Goal: Task Accomplishment & Management: Complete application form

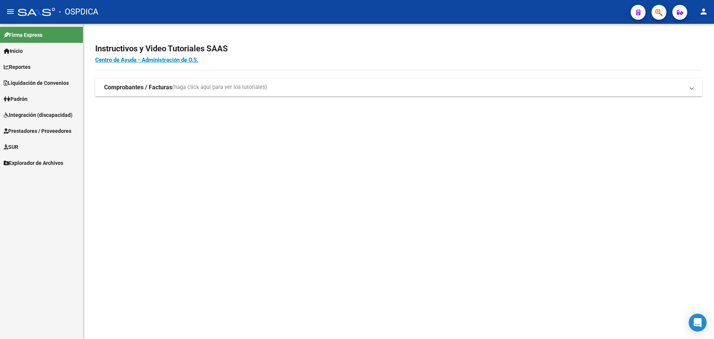
click at [46, 132] on span "Prestadores / Proveedores" at bounding box center [38, 131] width 68 height 8
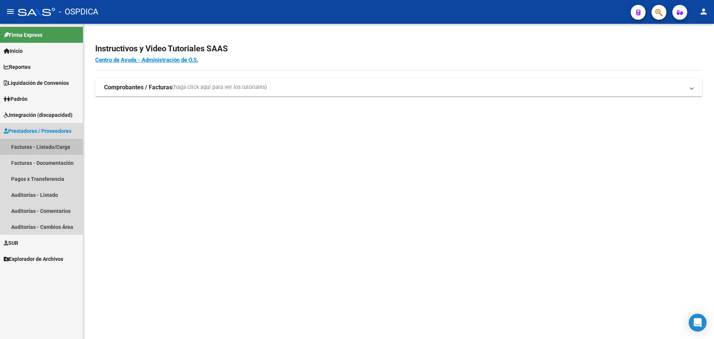
click at [20, 147] on link "Facturas - Listado/Carga" at bounding box center [41, 147] width 83 height 16
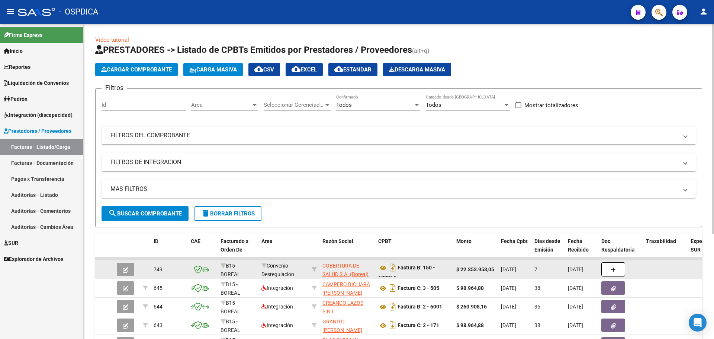
click at [129, 272] on button "button" at bounding box center [125, 268] width 17 height 13
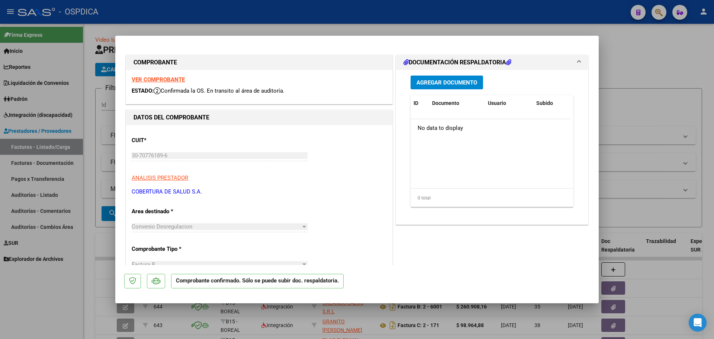
click at [156, 79] on strong "VER COMPROBANTE" at bounding box center [158, 79] width 53 height 7
type input "$ 0,00"
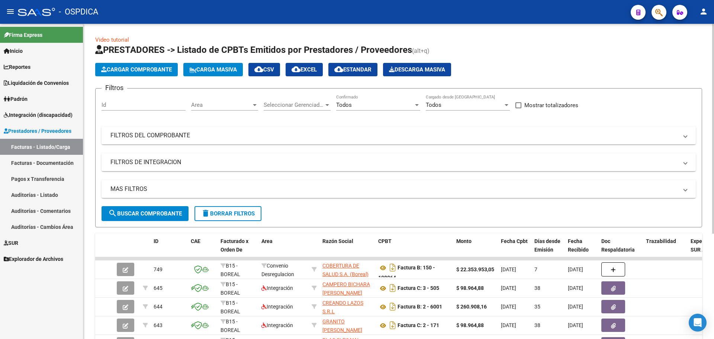
click at [210, 101] on div "Area Area" at bounding box center [224, 102] width 67 height 16
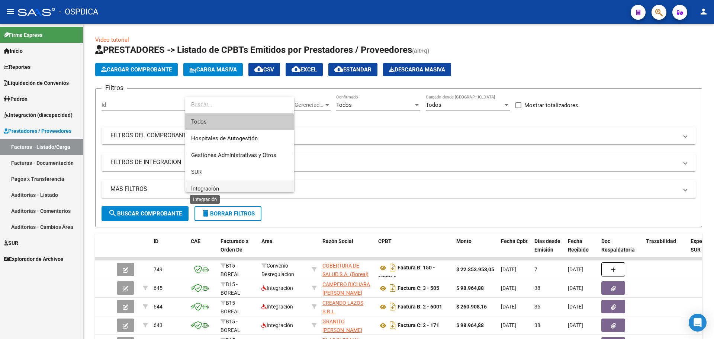
click at [206, 187] on span "Integración" at bounding box center [205, 188] width 28 height 7
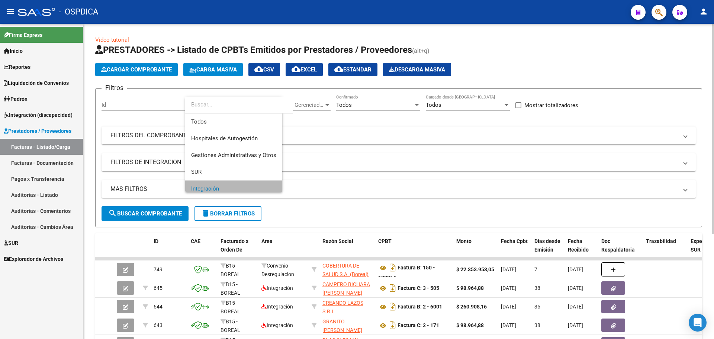
scroll to position [5, 0]
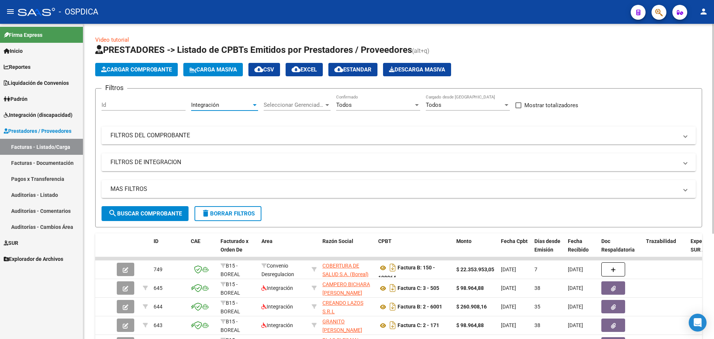
click at [158, 212] on span "search Buscar Comprobante" at bounding box center [145, 213] width 74 height 7
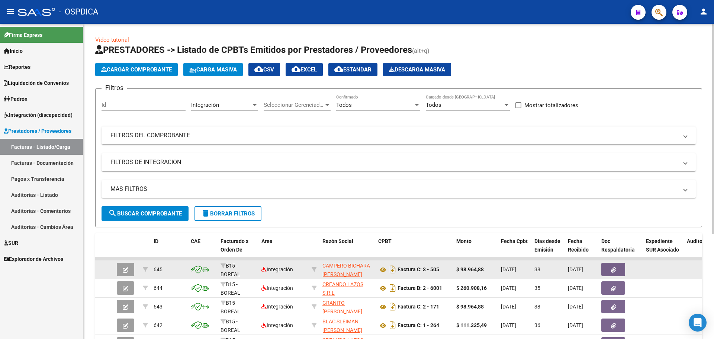
click at [125, 271] on icon "button" at bounding box center [126, 270] width 6 height 6
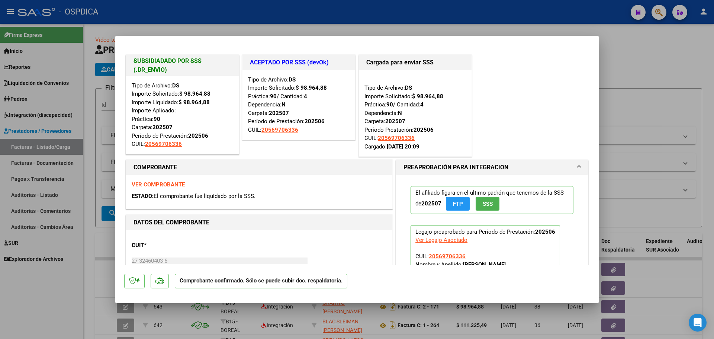
click at [160, 184] on strong "VER COMPROBANTE" at bounding box center [158, 184] width 53 height 7
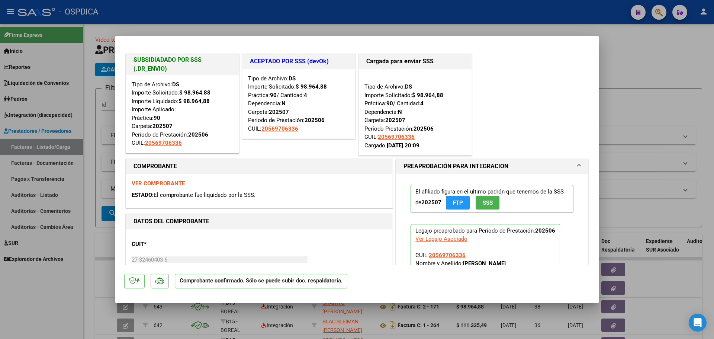
scroll to position [0, 0]
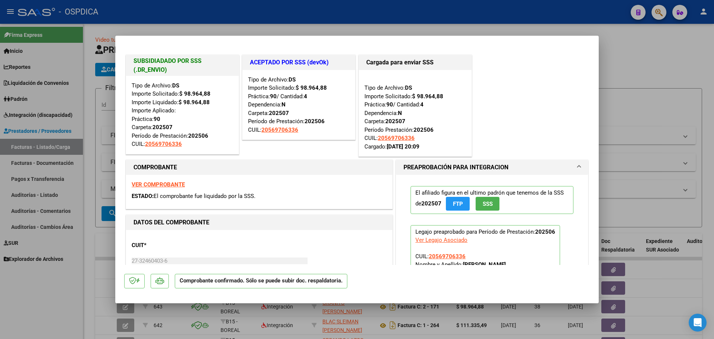
type input "$ 0,00"
